Goal: Task Accomplishment & Management: Complete application form

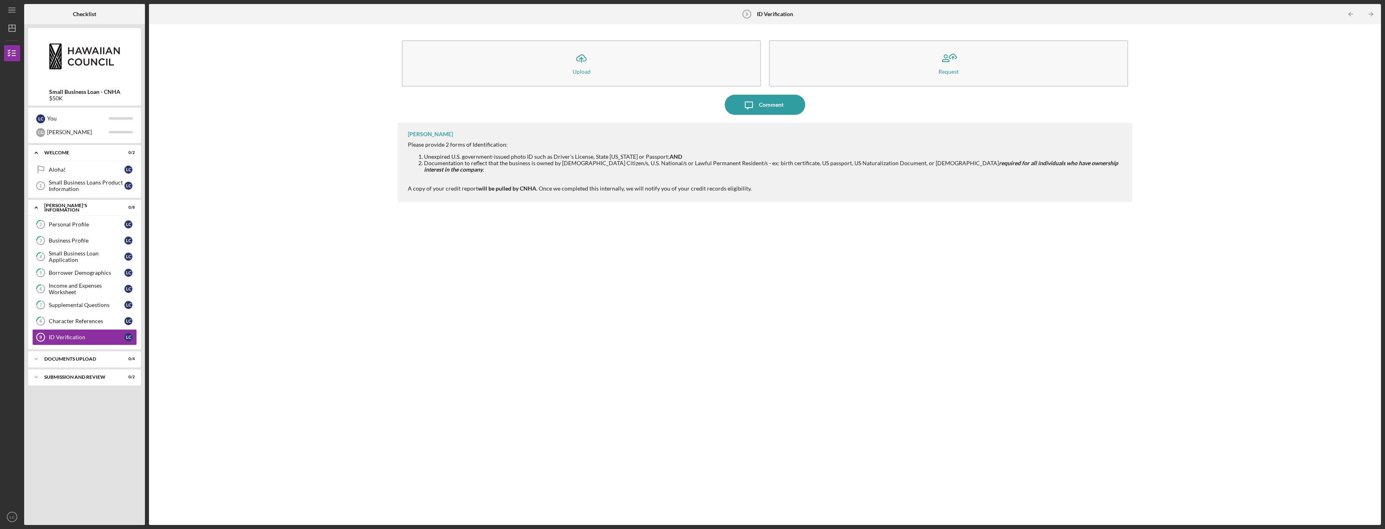
click at [283, 133] on div "Icon/Upload Upload Request Icon/Message Comment [PERSON_NAME] Please provide 2 …" at bounding box center [765, 274] width 1224 height 492
click at [95, 357] on div "DOCUMENTS UPLOAD" at bounding box center [87, 358] width 87 height 5
click at [248, 320] on div "Icon/Upload Upload Request Icon/Message Comment [PERSON_NAME] Please provide 2 …" at bounding box center [765, 274] width 1224 height 492
click at [102, 338] on div "ID Verification" at bounding box center [87, 337] width 76 height 6
click at [96, 359] on div "DOCUMENTS UPLOAD" at bounding box center [87, 358] width 87 height 5
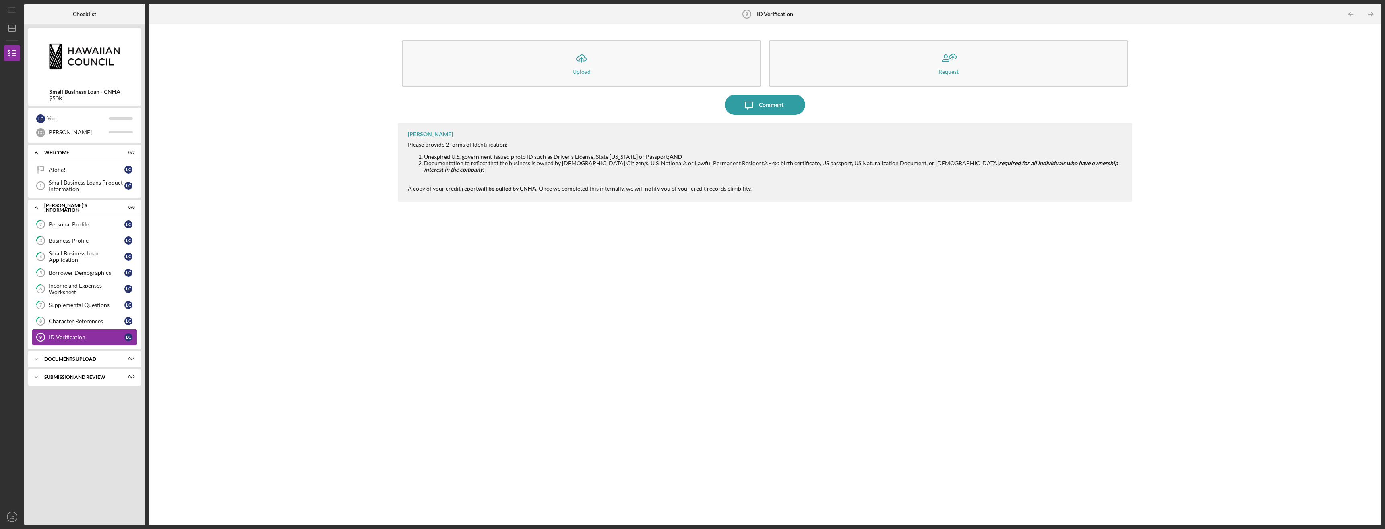
click at [77, 338] on div "ID Verification" at bounding box center [87, 337] width 76 height 6
click at [81, 321] on div "Character References" at bounding box center [87, 321] width 76 height 6
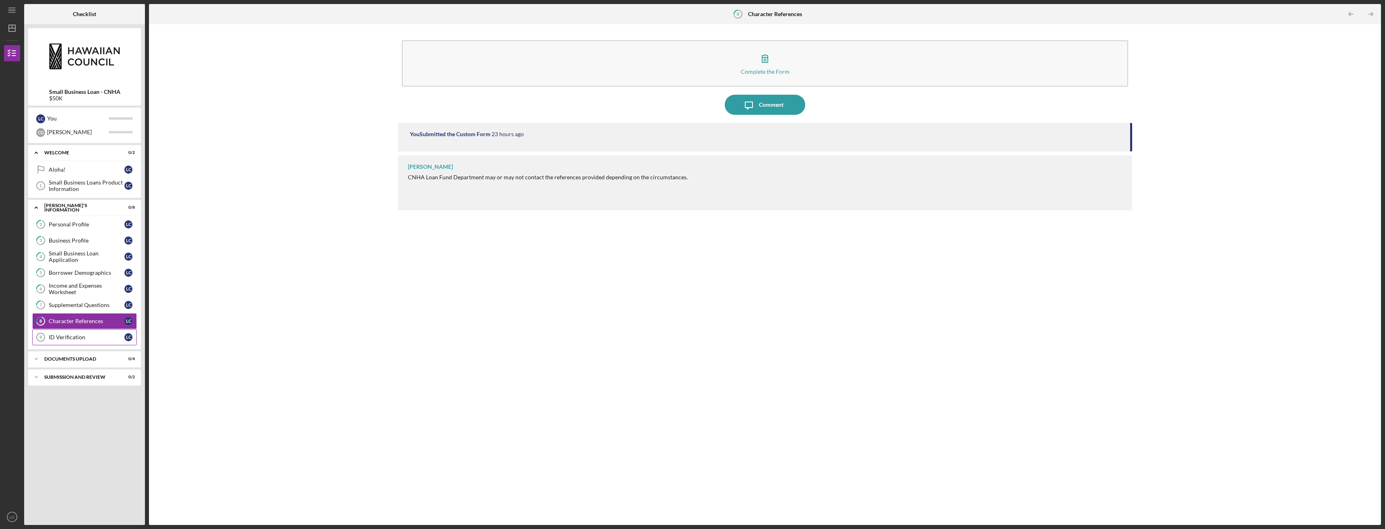
click at [78, 339] on div "ID Verification" at bounding box center [87, 337] width 76 height 6
